Goal: Task Accomplishment & Management: Complete application form

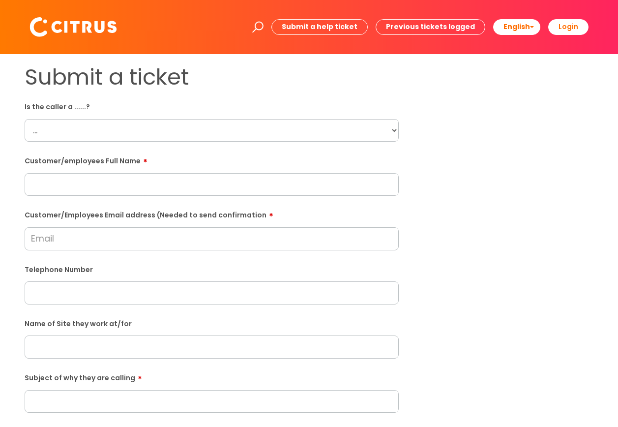
click at [32, 133] on select "... Citrus Customer Citrus Employee Contractor Supplier" at bounding box center [212, 130] width 374 height 23
select select "Citrus Employee"
click at [25, 119] on select "... Citrus Customer Citrus Employee Contractor Supplier" at bounding box center [212, 130] width 374 height 23
paste input "Jessica Edwards"
type input "Jessica Edwards"
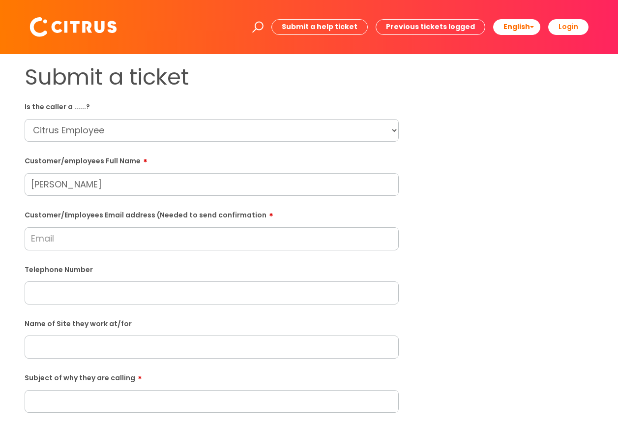
paste input "jedwards10600@gmail.com"
type input "jedwards10600@gmail.com"
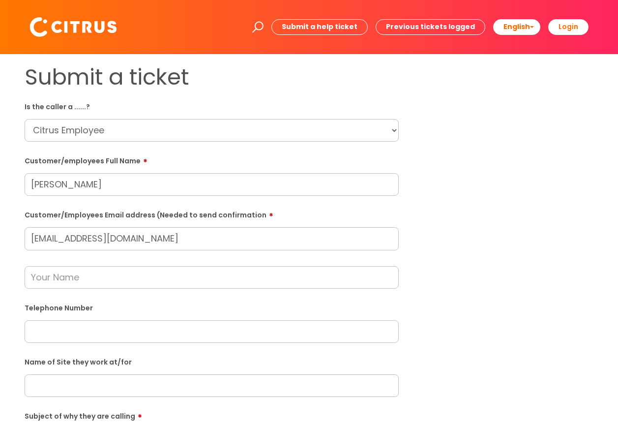
paste input "07400087415"
type input "07400087415"
click at [72, 276] on input "text" at bounding box center [212, 277] width 374 height 23
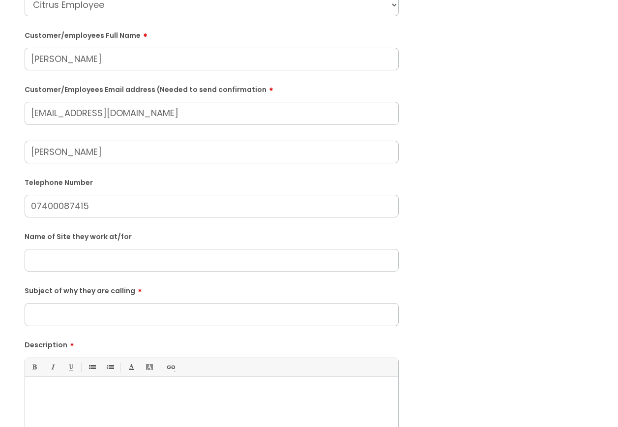
scroll to position [154, 0]
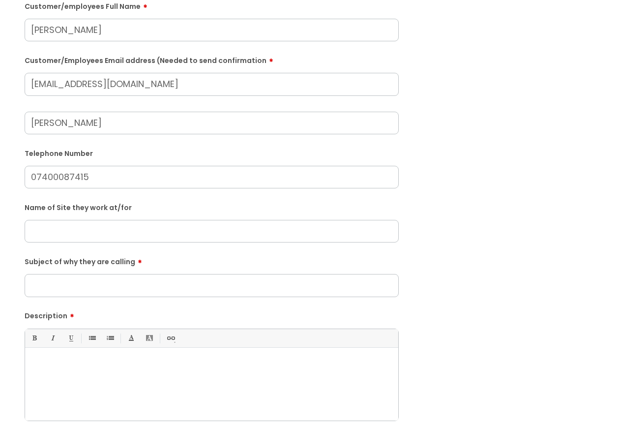
type input "Julie Glover"
click at [47, 235] on input "text" at bounding box center [212, 231] width 374 height 23
type input "Newland Primary Academy"
click at [54, 281] on input "Subject of why they are calling" at bounding box center [212, 285] width 374 height 23
type input "Clocking In"
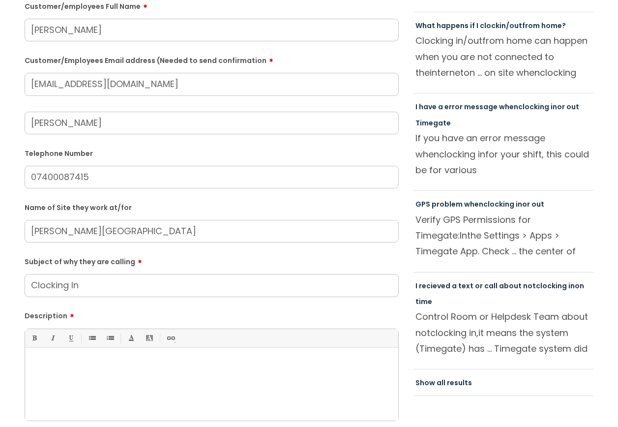
paste div
click at [169, 363] on p "Jessica Edwards called to clock in at 04:30" at bounding box center [211, 364] width 359 height 9
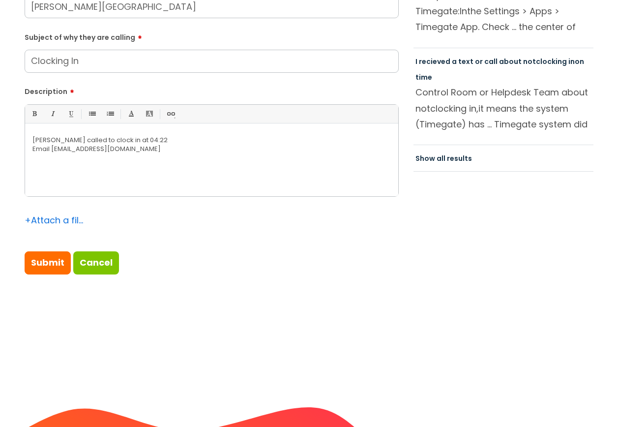
scroll to position [388, 0]
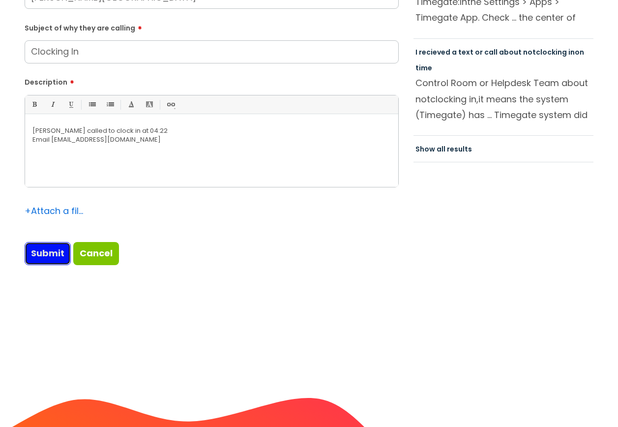
click at [50, 256] on input "Submit" at bounding box center [48, 253] width 46 height 23
type input "Please Wait..."
